Goal: Book appointment/travel/reservation

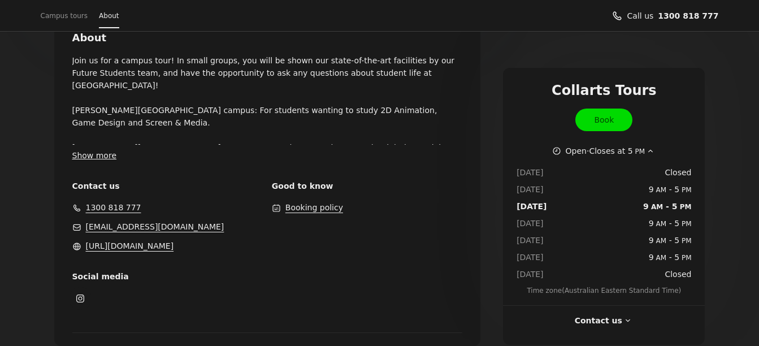
scroll to position [497, 0]
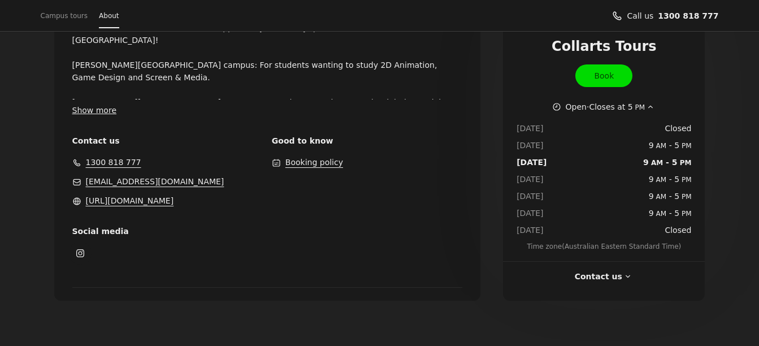
click at [118, 164] on link "1300 818 777" at bounding box center [113, 162] width 55 height 12
click at [460, 68] on p "Join us for a campus tour! In small groups, you will be shown our state-of-the-…" at bounding box center [267, 54] width 390 height 90
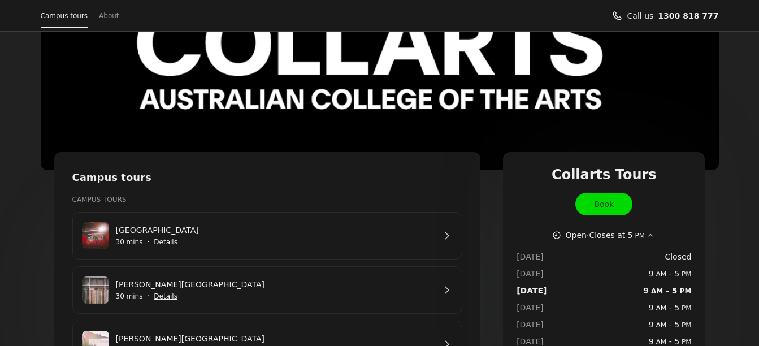
scroll to position [0, 0]
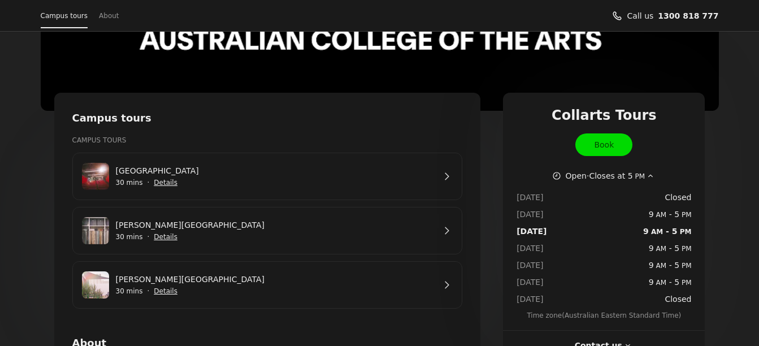
scroll to position [170, 0]
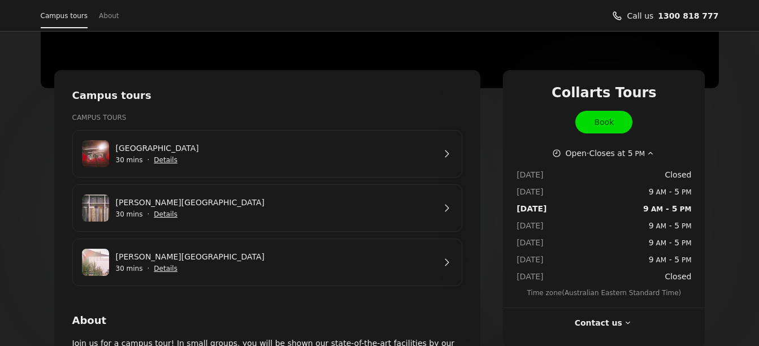
click at [161, 267] on span "Show details for George St Campus" at bounding box center [165, 268] width 25 height 25
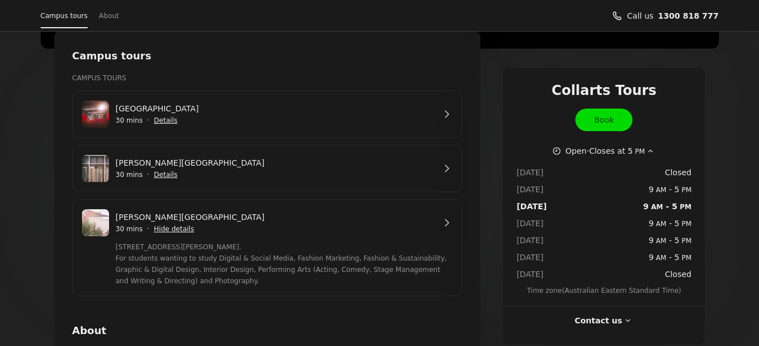
scroll to position [226, 0]
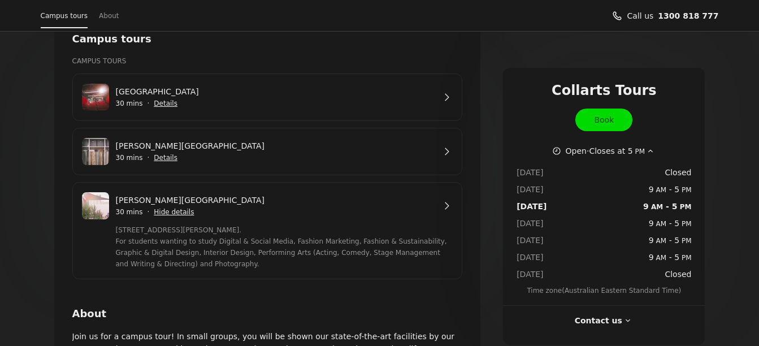
click at [158, 101] on span "Show details for Wellington St Campus" at bounding box center [165, 103] width 25 height 25
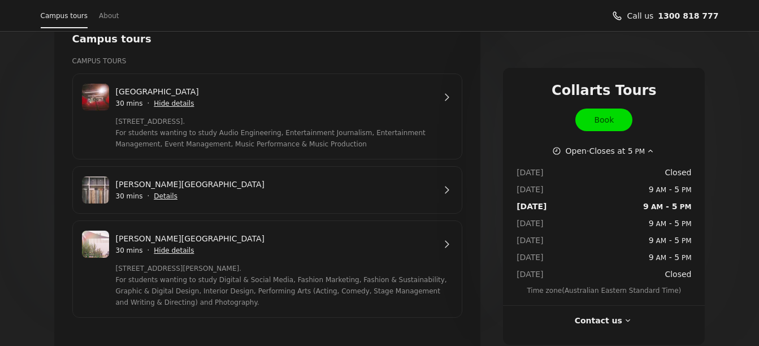
click at [158, 198] on span "Show details for Cromwell St Campus" at bounding box center [165, 196] width 25 height 25
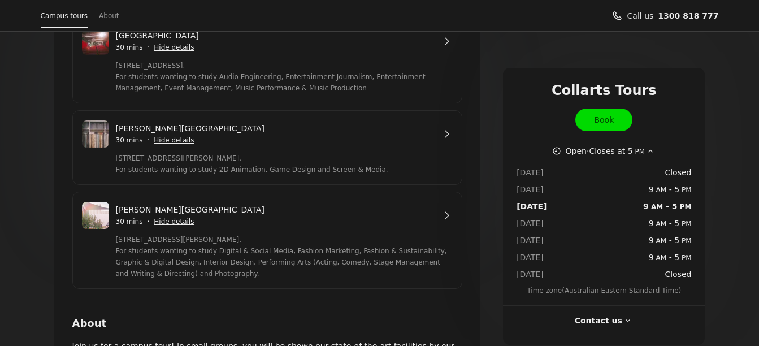
scroll to position [283, 0]
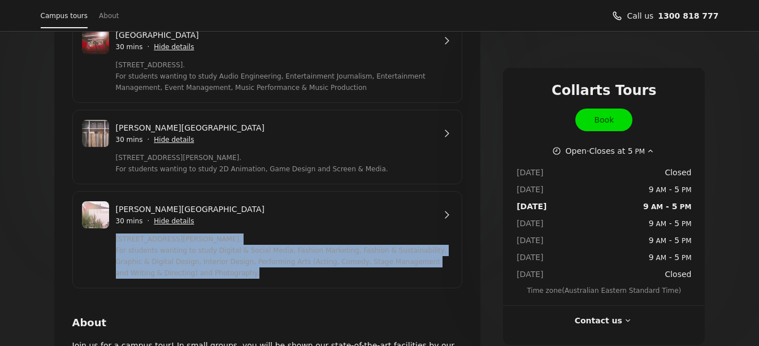
drag, startPoint x: 116, startPoint y: 236, endPoint x: 305, endPoint y: 275, distance: 192.6
click at [305, 275] on span "[STREET_ADDRESS][PERSON_NAME]. For students wanting to study Digital & Social M…" at bounding box center [284, 254] width 337 height 50
drag, startPoint x: 305, startPoint y: 275, endPoint x: 279, endPoint y: 260, distance: 29.4
copy span "[STREET_ADDRESS][PERSON_NAME]. For students wanting to study Digital & Social M…"
